Goal: Transaction & Acquisition: Purchase product/service

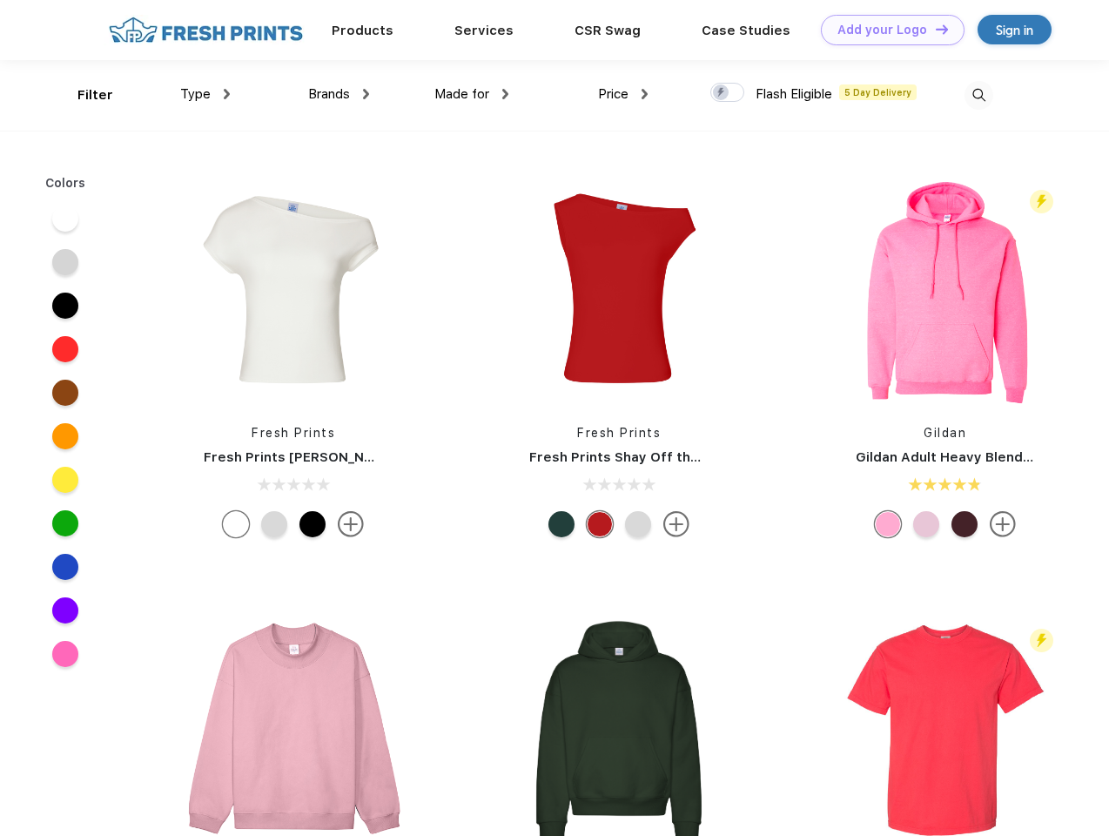
click at [886, 30] on link "Add your Logo Design Tool" at bounding box center [893, 30] width 144 height 30
click at [0, 0] on div "Design Tool" at bounding box center [0, 0] width 0 height 0
click at [934, 29] on link "Add your Logo Design Tool" at bounding box center [893, 30] width 144 height 30
click at [84, 95] on div "Filter" at bounding box center [95, 95] width 36 height 20
click at [205, 94] on span "Type" at bounding box center [195, 94] width 30 height 16
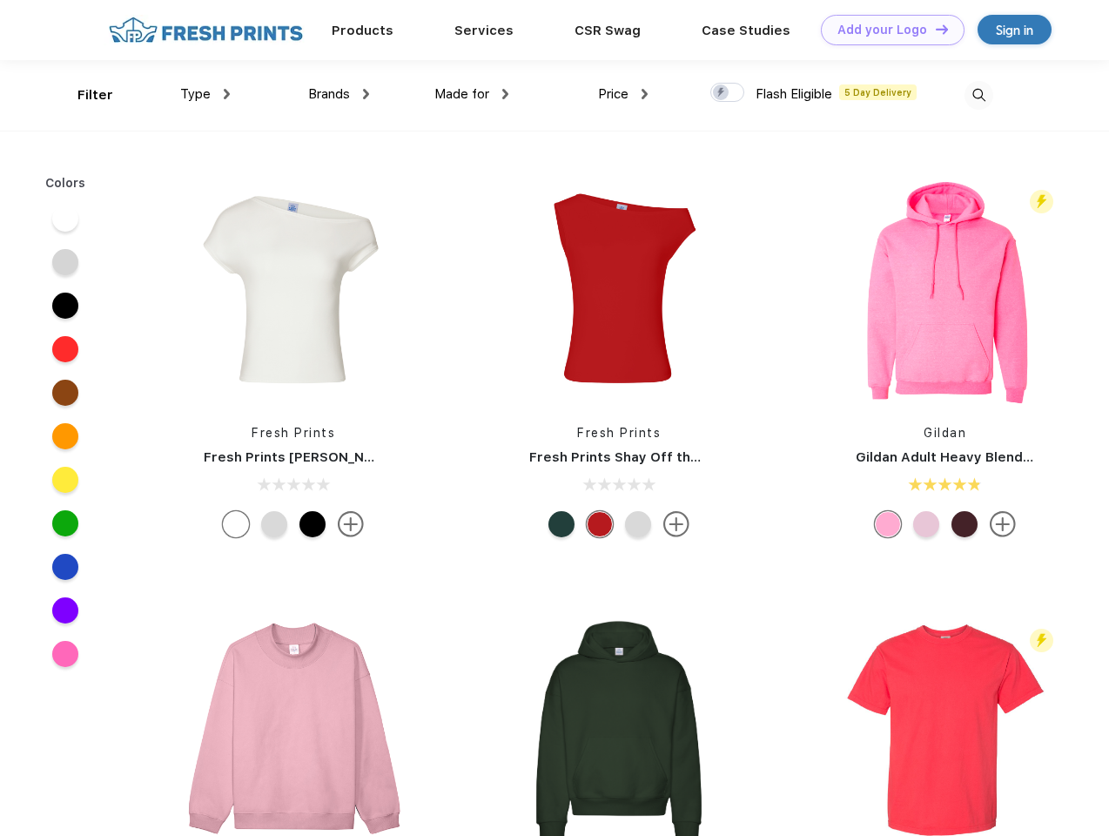
click at [339, 94] on span "Brands" at bounding box center [329, 94] width 42 height 16
click at [472, 94] on span "Made for" at bounding box center [461, 94] width 55 height 16
click at [623, 94] on span "Price" at bounding box center [613, 94] width 30 height 16
click at [728, 93] on div at bounding box center [727, 92] width 34 height 19
click at [722, 93] on input "checkbox" at bounding box center [715, 87] width 11 height 11
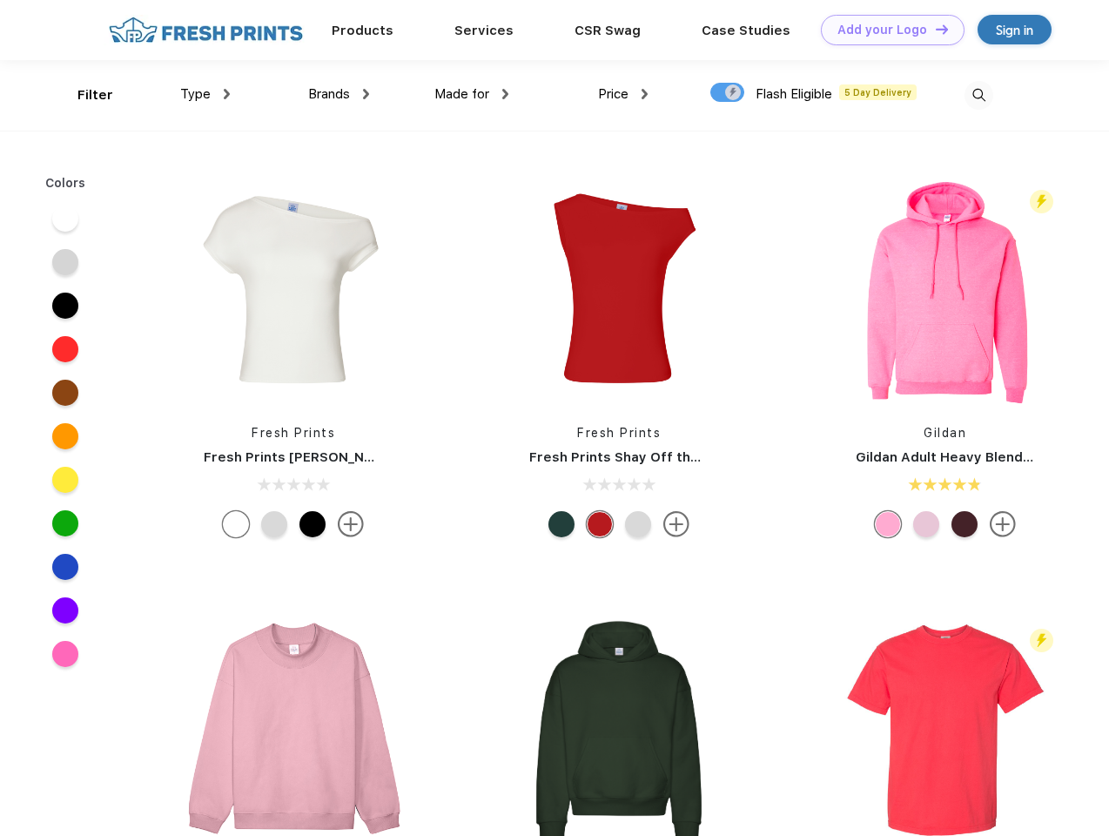
click at [979, 95] on img at bounding box center [979, 95] width 29 height 29
